Goal: Task Accomplishment & Management: Manage account settings

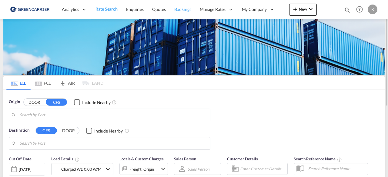
type input "DK-2880, Bagsværd"
type input "Altamira, MXATM"
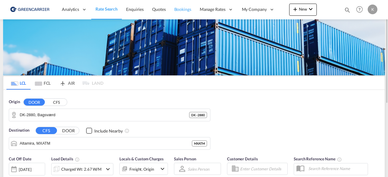
click at [184, 12] on link "Bookings" at bounding box center [182, 10] width 25 height 20
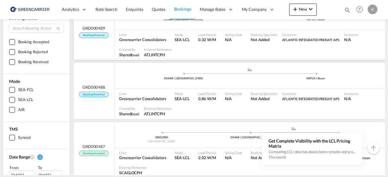
scroll to position [58, 0]
click at [157, 92] on span "Liner" at bounding box center [142, 93] width 47 height 5
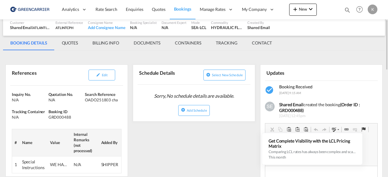
scroll to position [56, 0]
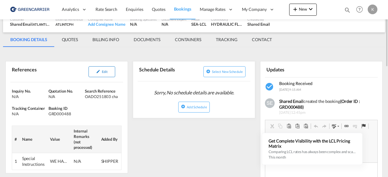
click at [93, 74] on button "Edit" at bounding box center [102, 71] width 27 height 11
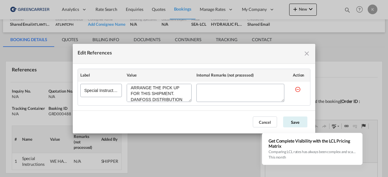
scroll to position [41, 0]
drag, startPoint x: 132, startPoint y: 88, endPoint x: 186, endPoint y: 105, distance: 57.2
click at [186, 105] on div "Label Value Internal Remarks (not processed) Action Special Instructions" at bounding box center [194, 87] width 233 height 37
click at [192, 160] on div "Edit References Label Value Internal Remarks (not processed) Action Special Ins…" at bounding box center [194, 88] width 388 height 177
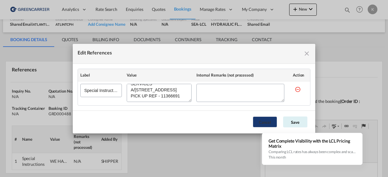
click at [266, 119] on button "Cancel" at bounding box center [265, 122] width 24 height 11
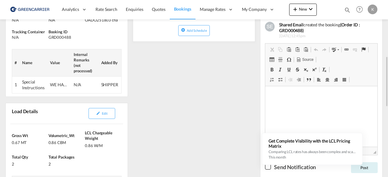
scroll to position [152, 0]
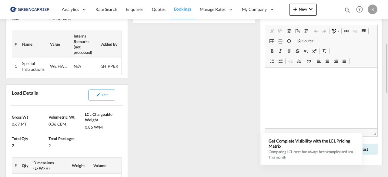
click at [101, 93] on button "Edit" at bounding box center [102, 95] width 27 height 11
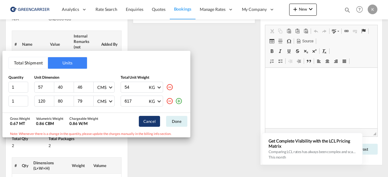
click at [149, 122] on button "Cancel" at bounding box center [149, 121] width 21 height 11
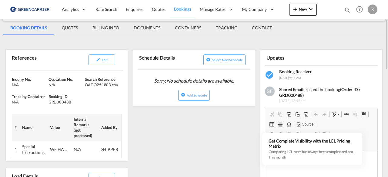
scroll to position [68, 0]
drag, startPoint x: 85, startPoint y: 84, endPoint x: 119, endPoint y: 87, distance: 33.5
click at [119, 87] on div "OADO251803 cha" at bounding box center [102, 84] width 35 height 5
copy div "OADO251803 cha"
click at [107, 63] on button "Edit" at bounding box center [102, 60] width 27 height 11
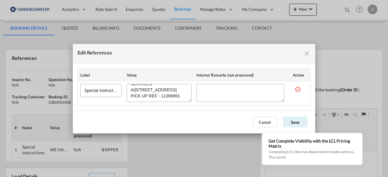
scroll to position [41, 0]
drag, startPoint x: 130, startPoint y: 89, endPoint x: 185, endPoint y: 109, distance: 58.0
click at [185, 109] on md-dialog-content "Label Value Internal Remarks (not processed) Action Special Instructions" at bounding box center [194, 87] width 243 height 47
click at [266, 119] on button "Cancel" at bounding box center [265, 122] width 24 height 11
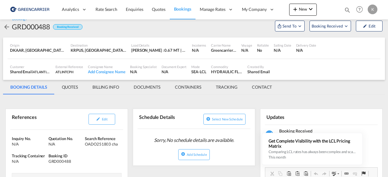
scroll to position [0, 0]
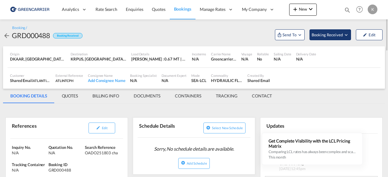
click at [343, 40] on button "Booking Received" at bounding box center [330, 34] width 42 height 11
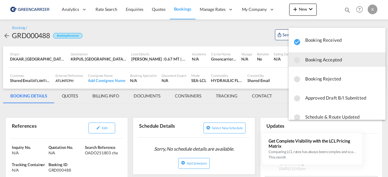
click at [336, 62] on span "Booking Accepted" at bounding box center [342, 59] width 75 height 11
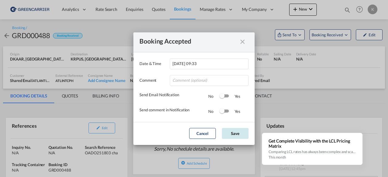
click at [237, 133] on button "Save" at bounding box center [235, 133] width 27 height 11
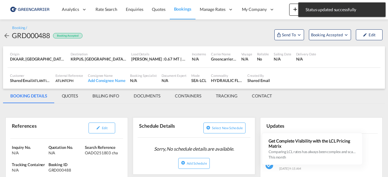
click at [6, 35] on md-icon "icon-arrow-left" at bounding box center [6, 35] width 7 height 7
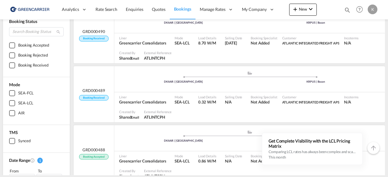
scroll to position [56, 0]
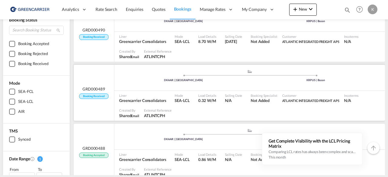
click at [139, 85] on div ".a{fill:#aaa8ad;} .a{fill:#aaa8ad;} DKAAR | [GEOGRAPHIC_DATA] KRPUS | [GEOGRAPH…" at bounding box center [249, 78] width 271 height 18
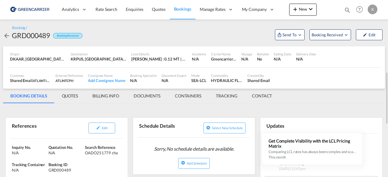
scroll to position [68, 0]
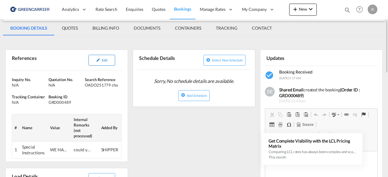
click at [103, 57] on button "Edit" at bounding box center [102, 60] width 27 height 11
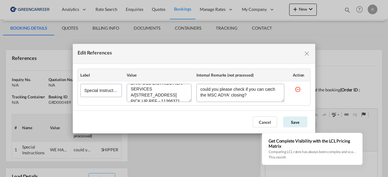
scroll to position [41, 0]
drag, startPoint x: 132, startPoint y: 92, endPoint x: 181, endPoint y: 101, distance: 50.2
click at [181, 101] on div "Edit References" at bounding box center [159, 93] width 65 height 18
click at [255, 123] on button "Cancel" at bounding box center [265, 122] width 24 height 11
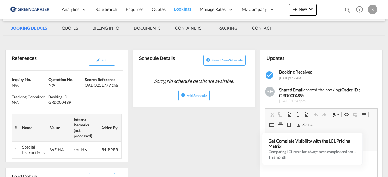
scroll to position [0, 0]
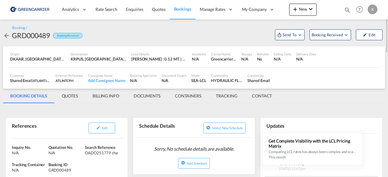
click at [5, 37] on md-icon "icon-arrow-left" at bounding box center [6, 35] width 7 height 7
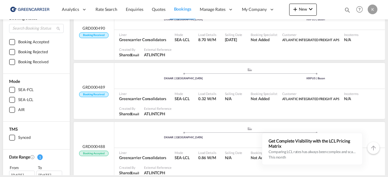
scroll to position [67, 0]
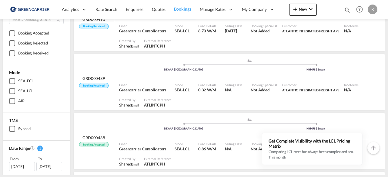
click at [179, 125] on span at bounding box center [183, 124] width 132 height 2
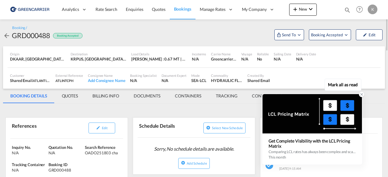
click at [362, 96] on icon at bounding box center [362, 94] width 4 height 4
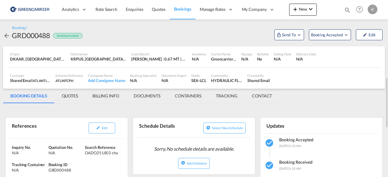
scroll to position [99, 0]
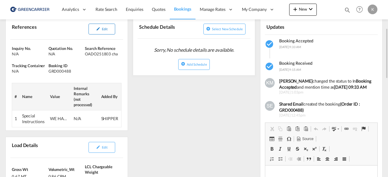
click at [102, 26] on button "Edit" at bounding box center [102, 29] width 27 height 11
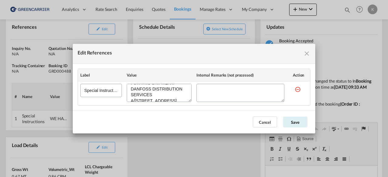
scroll to position [41, 0]
drag, startPoint x: 130, startPoint y: 88, endPoint x: 191, endPoint y: 105, distance: 63.0
click at [191, 105] on td "Edit References" at bounding box center [159, 93] width 70 height 24
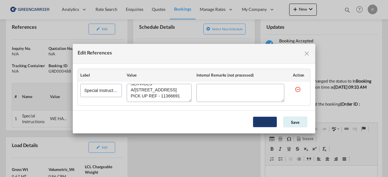
click at [270, 124] on button "Cancel" at bounding box center [265, 122] width 24 height 11
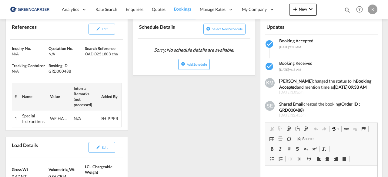
scroll to position [0, 0]
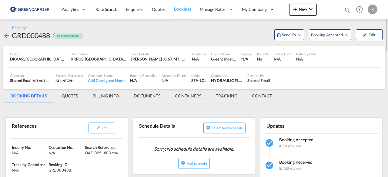
click at [7, 32] on md-icon "icon-arrow-left" at bounding box center [6, 35] width 7 height 7
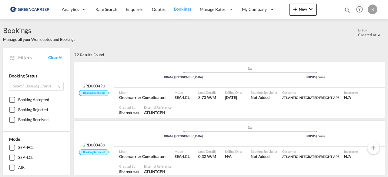
scroll to position [73, 0]
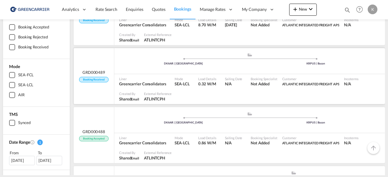
click at [146, 73] on div ".a{fill:#aaa8ad;} .a{fill:#aaa8ad;} DKAAR | [GEOGRAPHIC_DATA] KRPUS | [GEOGRAPH…" at bounding box center [249, 61] width 271 height 26
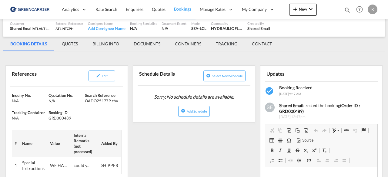
scroll to position [2, 0]
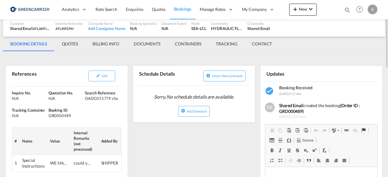
click at [104, 69] on div "Edit" at bounding box center [92, 76] width 55 height 16
click at [107, 71] on button "Edit" at bounding box center [102, 76] width 27 height 11
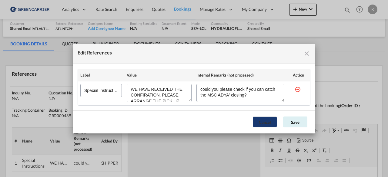
click at [256, 124] on button "Cancel" at bounding box center [265, 122] width 24 height 11
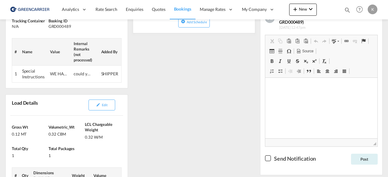
scroll to position [142, 0]
click at [112, 104] on button "Edit" at bounding box center [102, 104] width 27 height 11
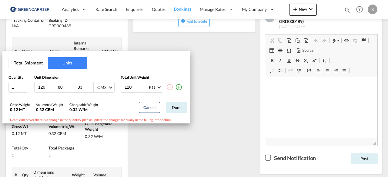
click at [220, 131] on div "Total Shipment Units Quantity Unit Dimension Total Unit Weight 1 120 80 33 CMS …" at bounding box center [194, 88] width 388 height 177
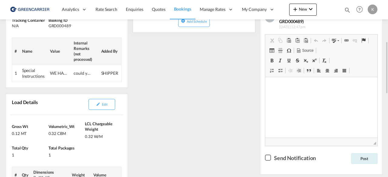
scroll to position [45, 0]
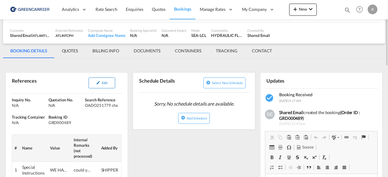
click at [102, 80] on button "Edit" at bounding box center [102, 83] width 27 height 11
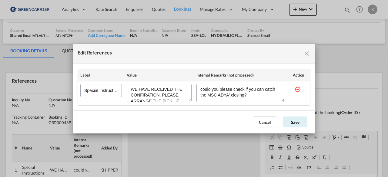
click at [308, 54] on md-icon "icon-close fg-AAA8AD cursor" at bounding box center [306, 53] width 7 height 7
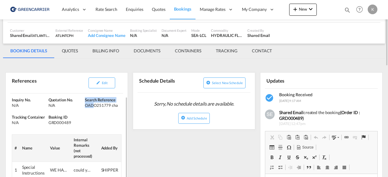
drag, startPoint x: 84, startPoint y: 105, endPoint x: 93, endPoint y: 105, distance: 9.1
click at [93, 105] on div "Inquiry No. N/A Quotation No. N/A Search Reference OADO251779 cha Tracking Cont…" at bounding box center [67, 138] width 122 height 94
click at [81, 104] on div "N/A" at bounding box center [66, 105] width 35 height 5
drag, startPoint x: 85, startPoint y: 105, endPoint x: 117, endPoint y: 108, distance: 32.2
click at [117, 108] on div "Inquiry No. N/A Quotation No. N/A Search Reference OADO251779 cha Tracking Cont…" at bounding box center [67, 138] width 122 height 94
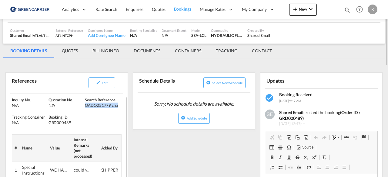
copy div "OADO251779 cha"
click at [102, 86] on button "Edit" at bounding box center [102, 83] width 27 height 11
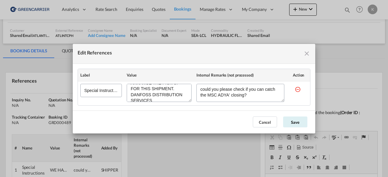
scroll to position [41, 0]
drag, startPoint x: 132, startPoint y: 95, endPoint x: 189, endPoint y: 104, distance: 58.3
click at [189, 104] on td "Edit References" at bounding box center [159, 93] width 70 height 24
click at [292, 122] on button "Save" at bounding box center [295, 122] width 24 height 11
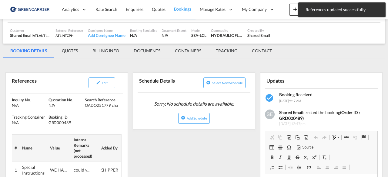
scroll to position [0, 0]
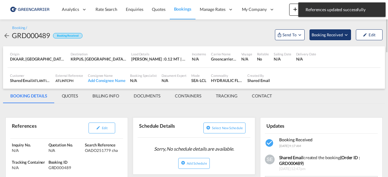
click at [333, 34] on span "Booking Received" at bounding box center [328, 35] width 32 height 6
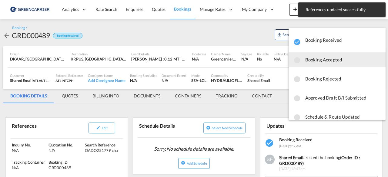
click at [334, 60] on span "Booking Accepted" at bounding box center [342, 59] width 75 height 11
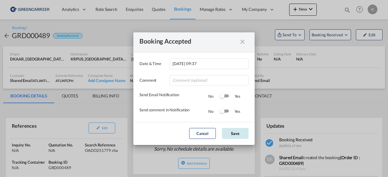
click at [243, 129] on button "Save" at bounding box center [235, 133] width 27 height 11
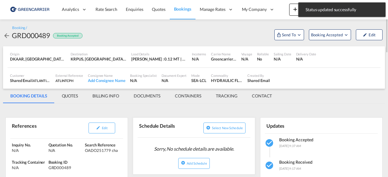
click at [6, 37] on md-icon "icon-arrow-left" at bounding box center [6, 35] width 7 height 7
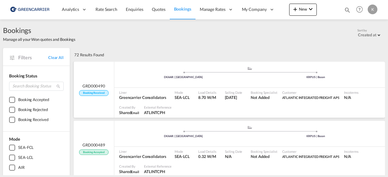
click at [105, 80] on div "GRD000490 Booking Received" at bounding box center [94, 90] width 41 height 56
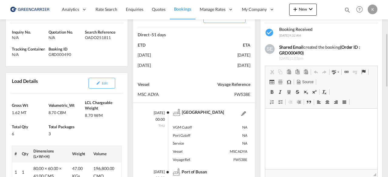
scroll to position [101, 0]
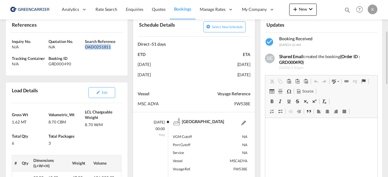
drag, startPoint x: 86, startPoint y: 44, endPoint x: 113, endPoint y: 52, distance: 28.1
click at [113, 52] on div "Inquiry No. N/A Quotation No. N/A Search Reference OADO251811 Tracking Containe…" at bounding box center [67, 54] width 122 height 43
copy div "OADO251811"
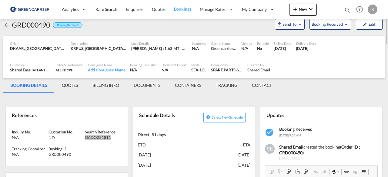
scroll to position [0, 0]
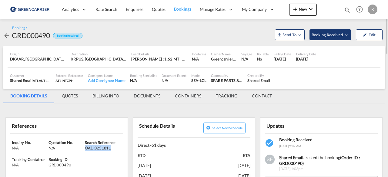
click at [334, 29] on button "Booking Received" at bounding box center [330, 34] width 42 height 11
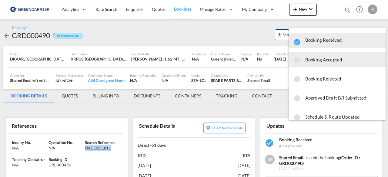
click at [320, 57] on span "Booking Accepted" at bounding box center [342, 59] width 75 height 11
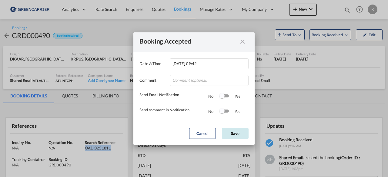
click at [241, 131] on button "Save" at bounding box center [235, 133] width 27 height 11
